Goal: Find contact information: Find contact information

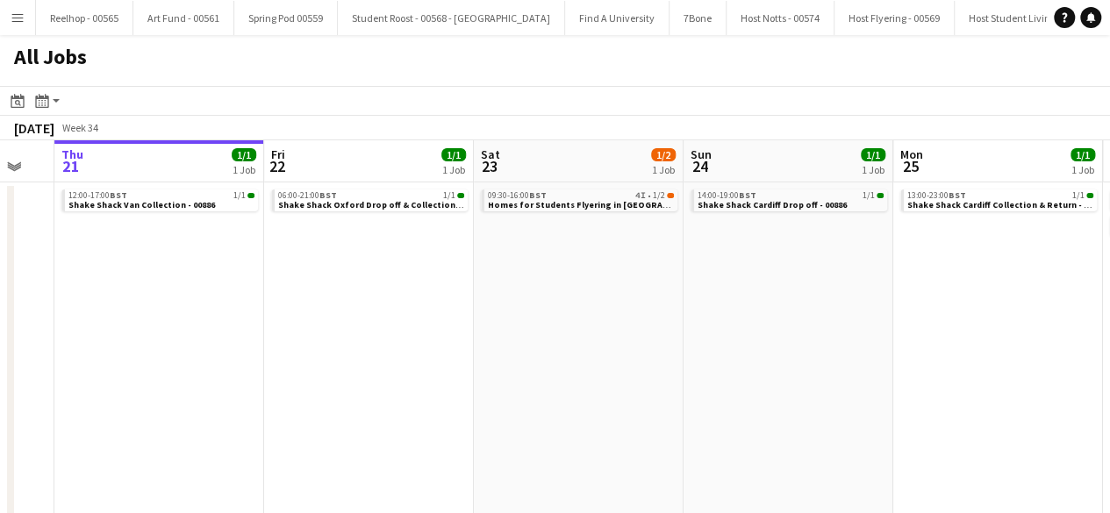
scroll to position [0, 497]
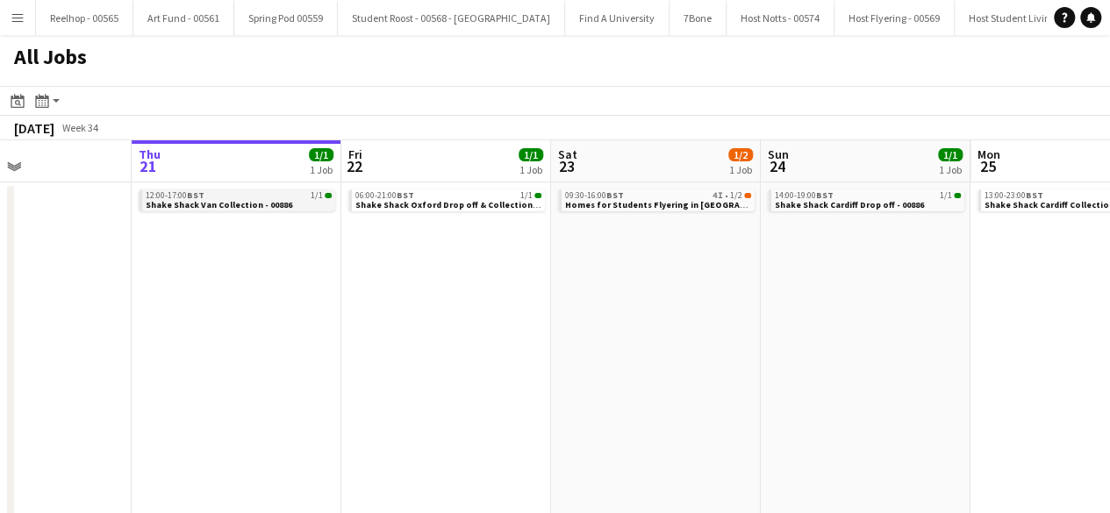
click at [277, 196] on div "12:00-17:00 BST 1/1" at bounding box center [239, 195] width 186 height 9
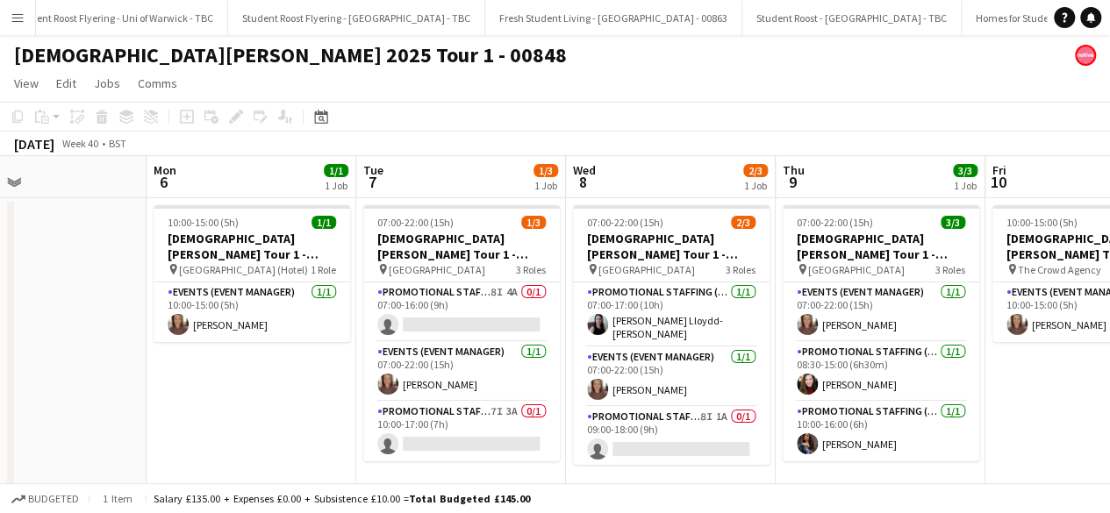
scroll to position [0, 482]
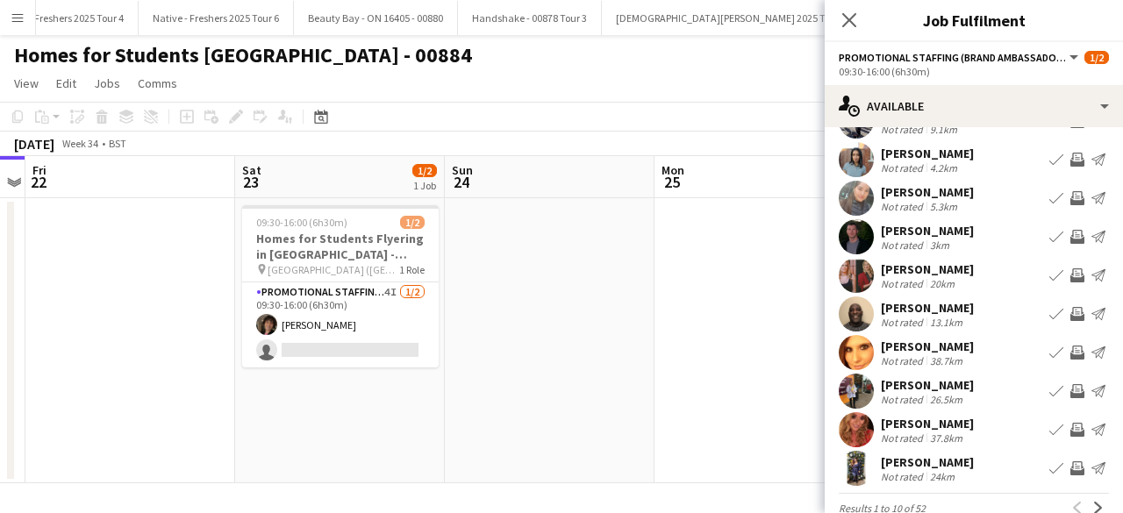
scroll to position [100, 0]
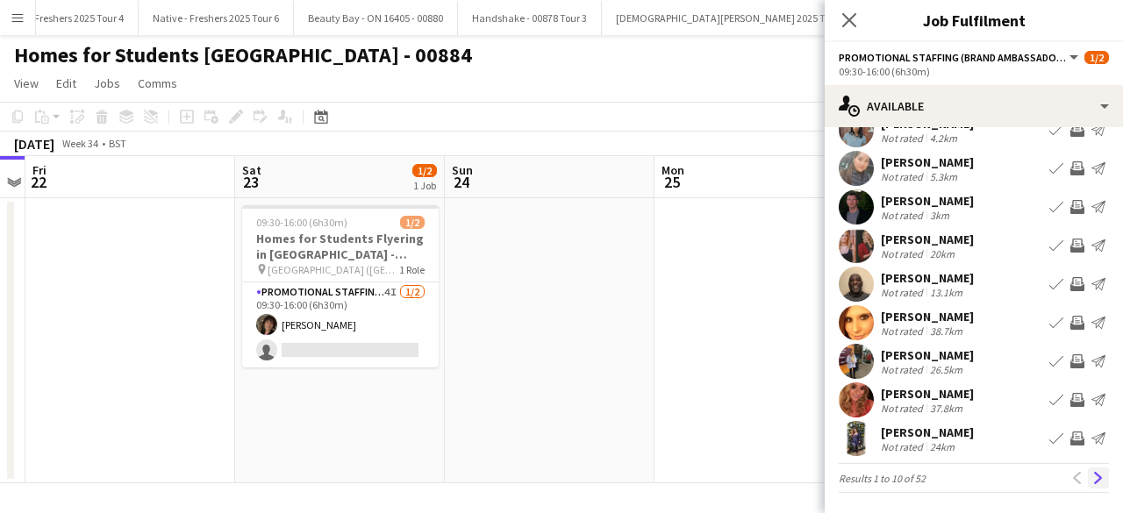
click at [1092, 474] on app-icon "Next" at bounding box center [1098, 478] width 12 height 12
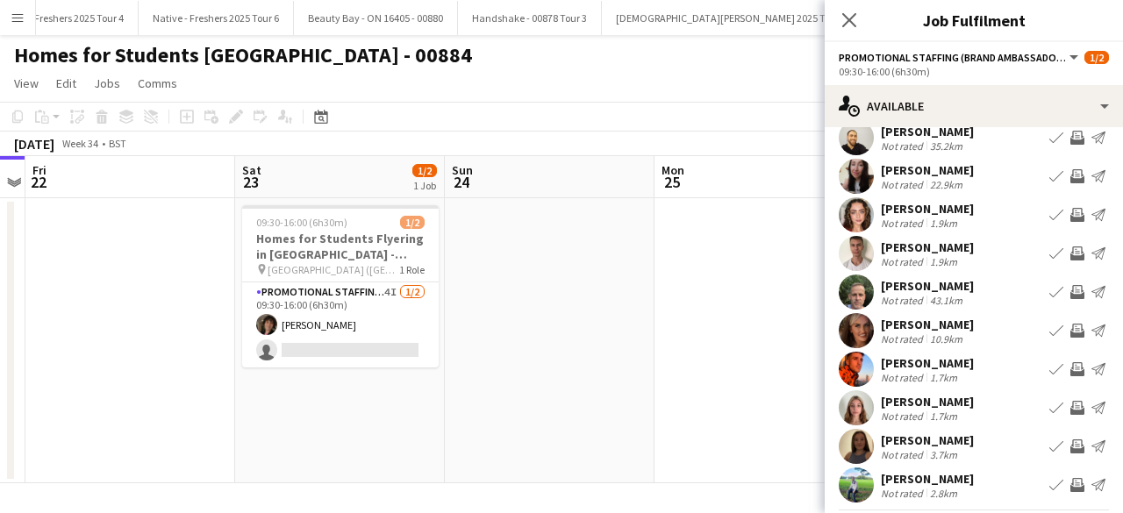
scroll to position [0, 0]
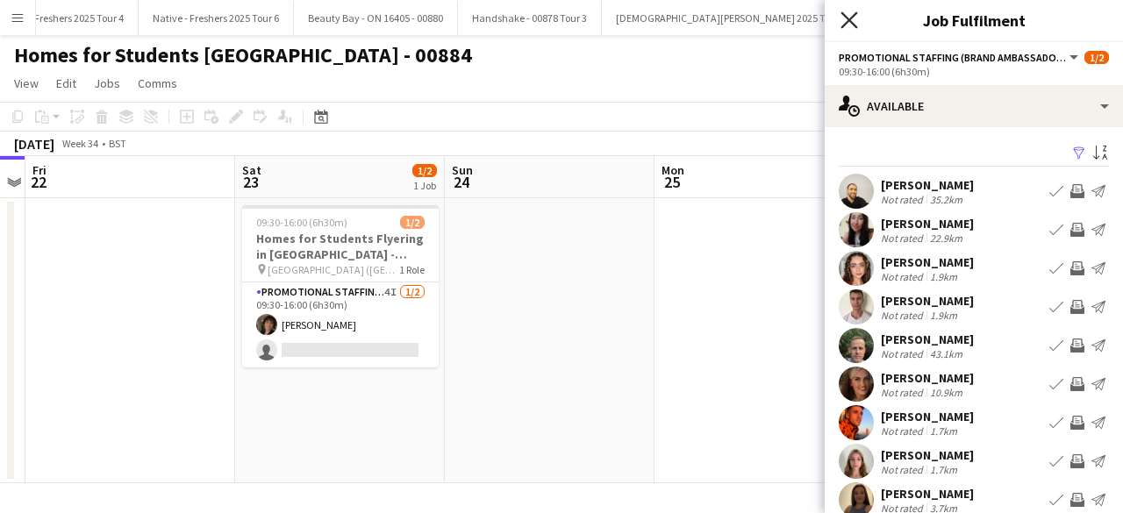
click at [853, 22] on icon "Close pop-in" at bounding box center [849, 19] width 17 height 17
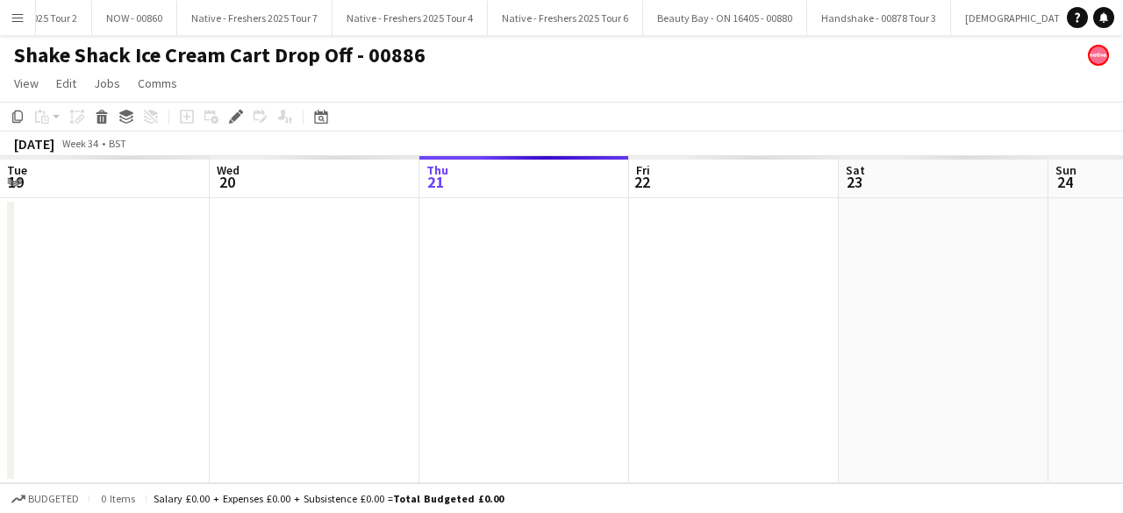
scroll to position [0, 604]
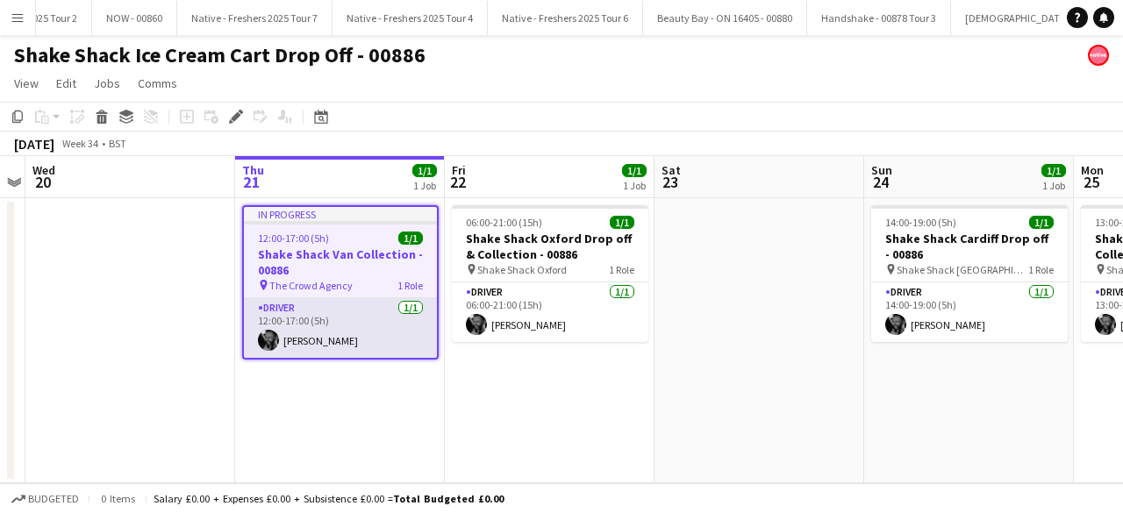
click at [341, 322] on app-card-role "Driver 1/1 12:00-17:00 (5h) Daniel Lee" at bounding box center [340, 328] width 193 height 60
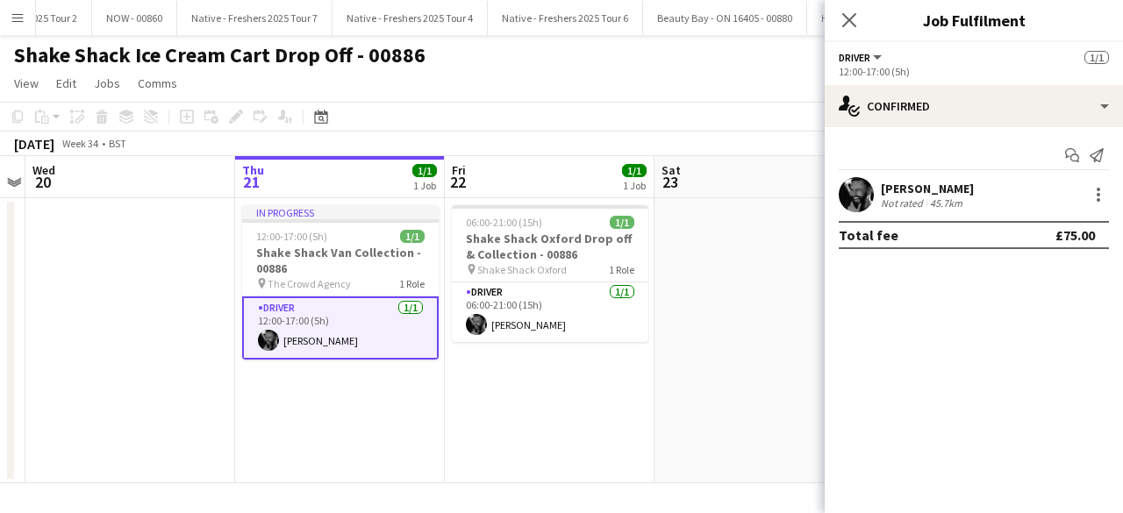
click at [869, 193] on app-user-avatar at bounding box center [856, 194] width 35 height 35
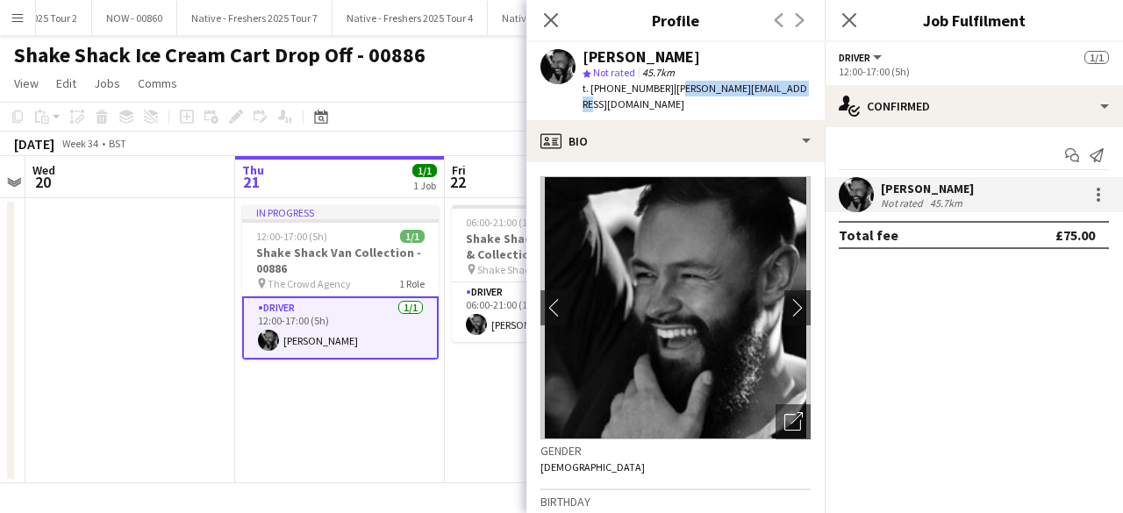
drag, startPoint x: 669, startPoint y: 92, endPoint x: 785, endPoint y: 87, distance: 116.8
click at [785, 87] on div "Daniel Lee star Not rated 45.7km t. +447933257227 | daniel.lee64@hotmail.com" at bounding box center [675, 81] width 298 height 78
click at [749, 92] on span "| daniel.lee64@hotmail.com" at bounding box center [695, 96] width 225 height 29
drag, startPoint x: 665, startPoint y: 89, endPoint x: 786, endPoint y: 90, distance: 121.1
click at [786, 90] on div "Daniel Lee star Not rated 45.7km t. +447933257227 | daniel.lee64@hotmail.com" at bounding box center [675, 81] width 298 height 78
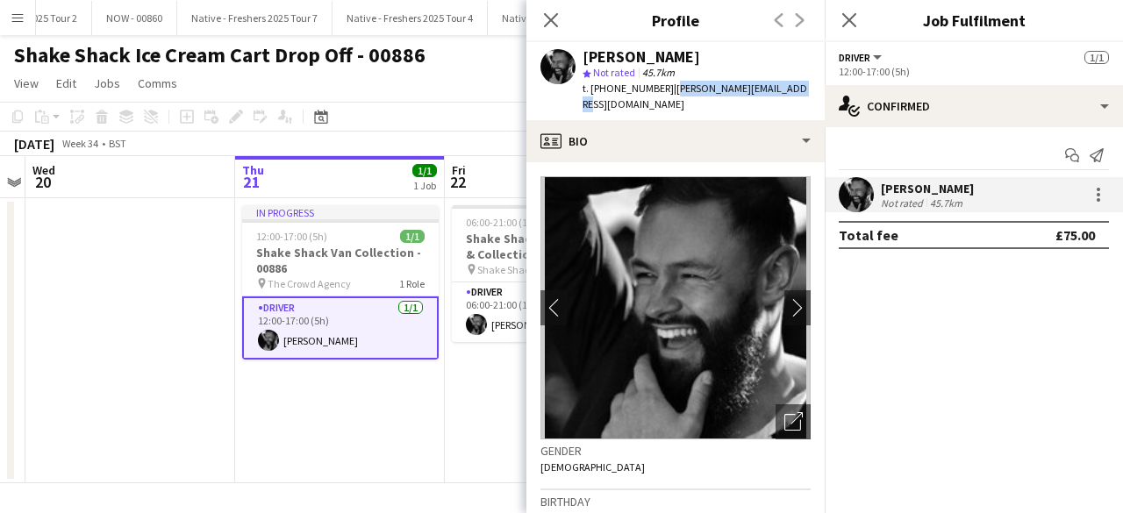
copy span "daniel.lee64@hotmail.com"
